Goal: Navigation & Orientation: Find specific page/section

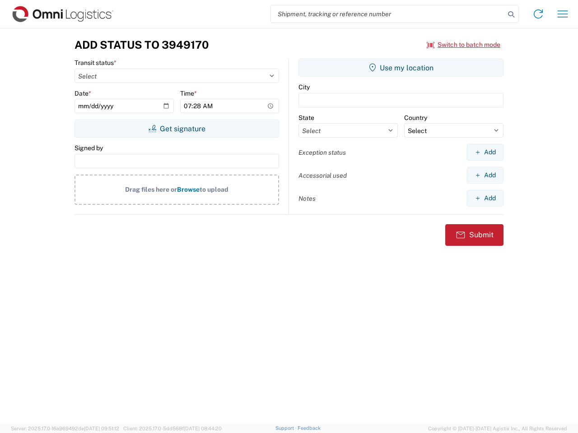
click at [388, 14] on input "search" at bounding box center [388, 13] width 234 height 17
click at [511, 14] on icon at bounding box center [511, 14] width 13 height 13
click at [538, 14] on icon at bounding box center [538, 14] width 14 height 14
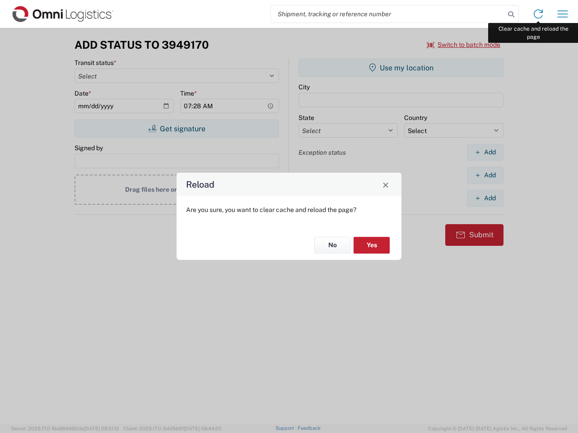
click at [563, 14] on div "Reload Are you sure, you want to clear cache and reload the page? No Yes" at bounding box center [289, 216] width 578 height 433
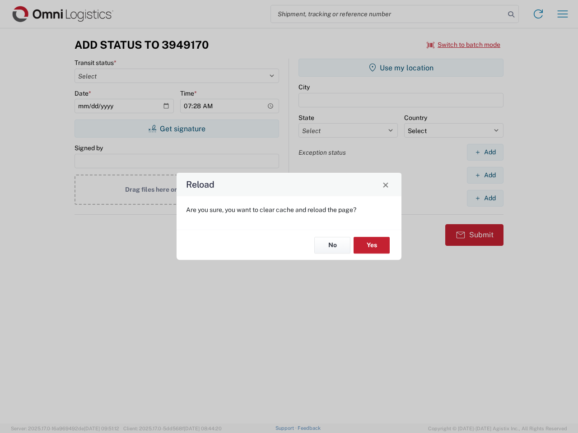
click at [464, 45] on div "Reload Are you sure, you want to clear cache and reload the page? No Yes" at bounding box center [289, 216] width 578 height 433
click at [177, 129] on div "Reload Are you sure, you want to clear cache and reload the page? No Yes" at bounding box center [289, 216] width 578 height 433
click at [401, 68] on div "Reload Are you sure, you want to clear cache and reload the page? No Yes" at bounding box center [289, 216] width 578 height 433
click at [485, 152] on div "Reload Are you sure, you want to clear cache and reload the page? No Yes" at bounding box center [289, 216] width 578 height 433
click at [485, 175] on div "Reload Are you sure, you want to clear cache and reload the page? No Yes" at bounding box center [289, 216] width 578 height 433
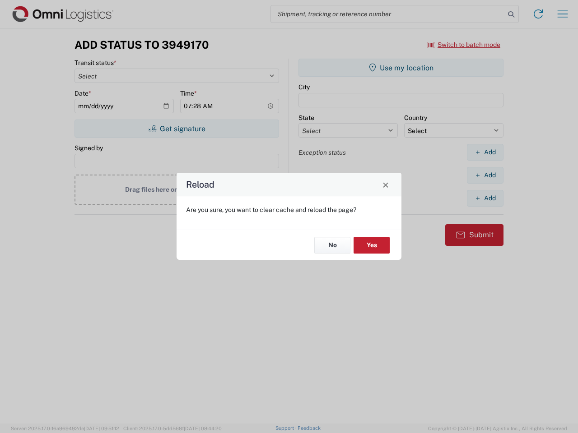
click at [485, 198] on div "Reload Are you sure, you want to clear cache and reload the page? No Yes" at bounding box center [289, 216] width 578 height 433
